Goal: Information Seeking & Learning: Learn about a topic

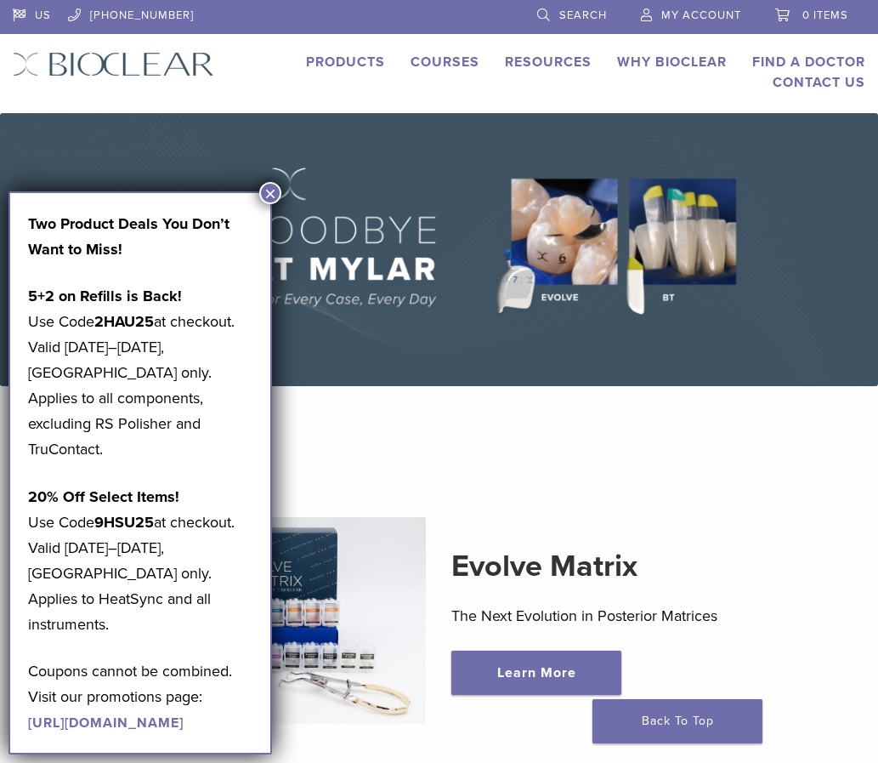
click at [269, 189] on button "×" at bounding box center [270, 193] width 22 height 22
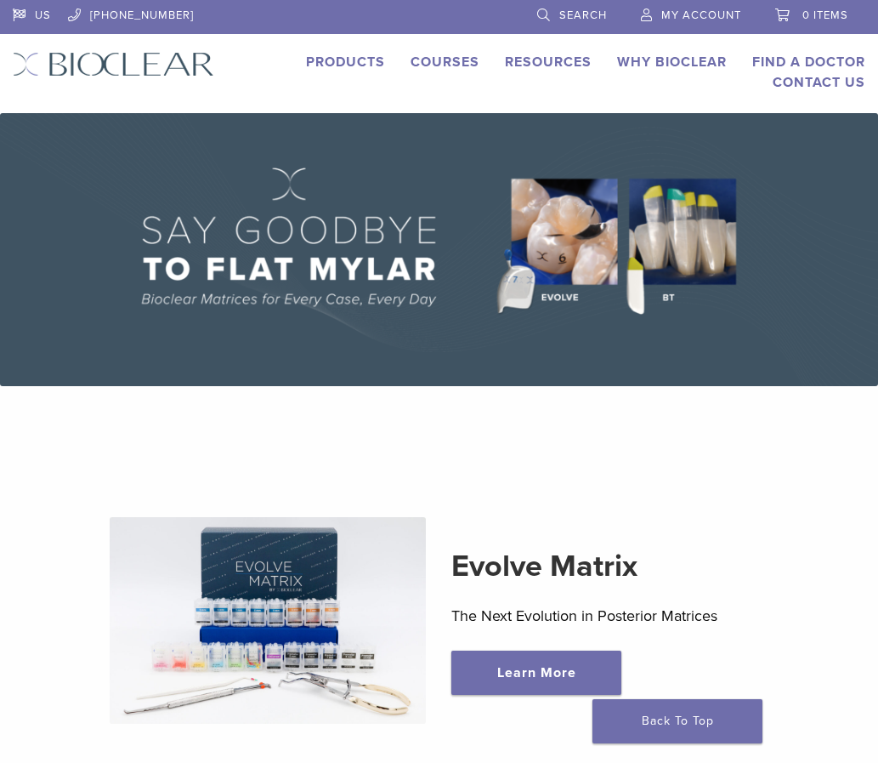
click at [349, 65] on link "Products" at bounding box center [345, 62] width 79 height 17
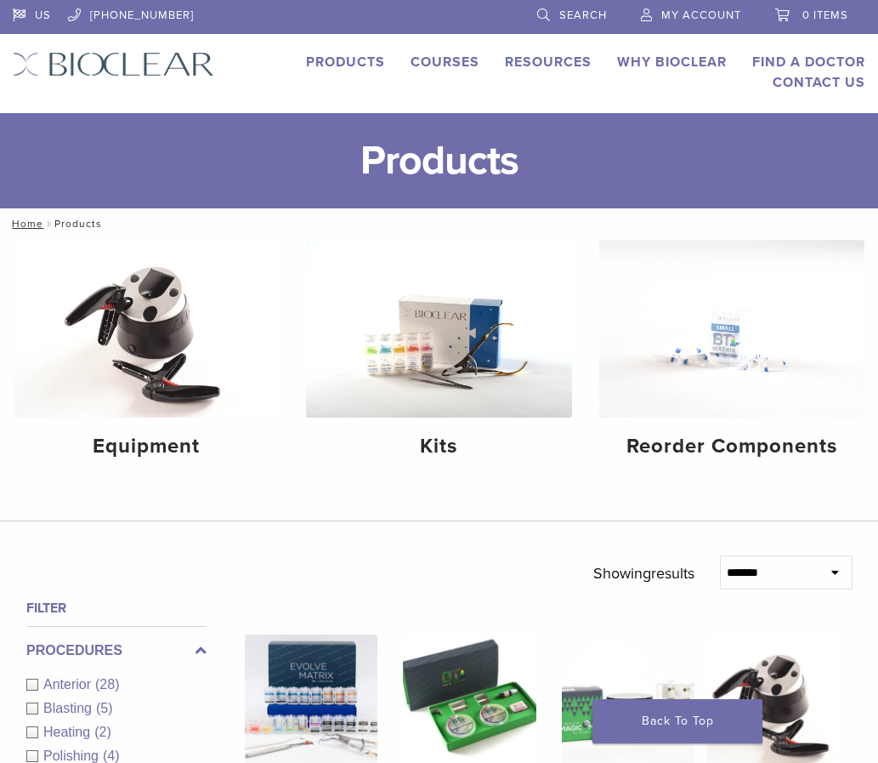
click at [695, 60] on link "Why Bioclear" at bounding box center [672, 62] width 110 height 17
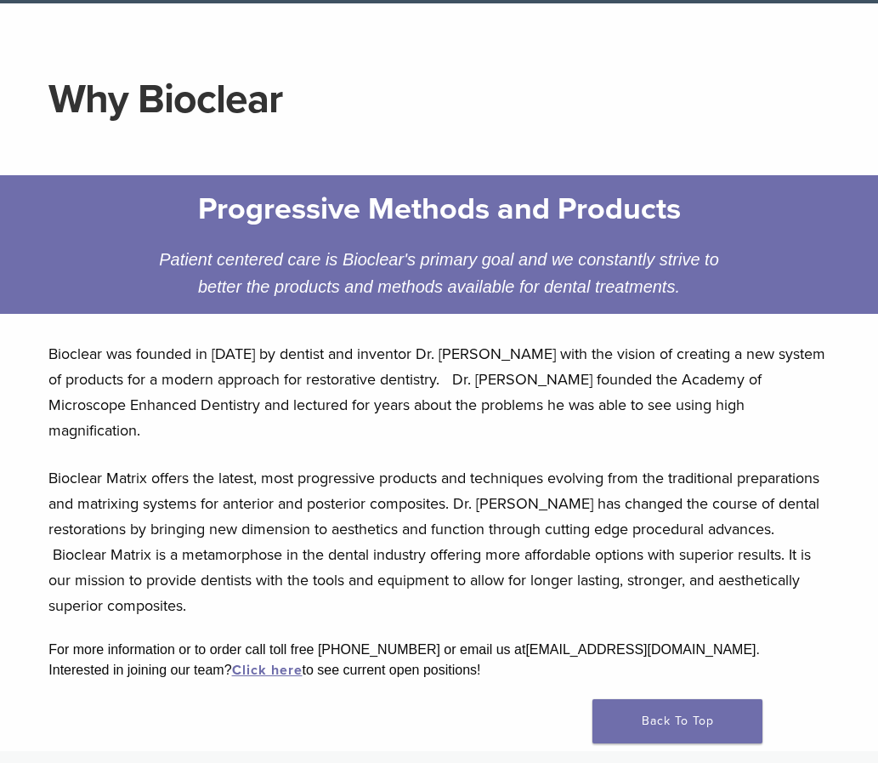
scroll to position [170, 0]
